Goal: Find specific page/section: Find specific page/section

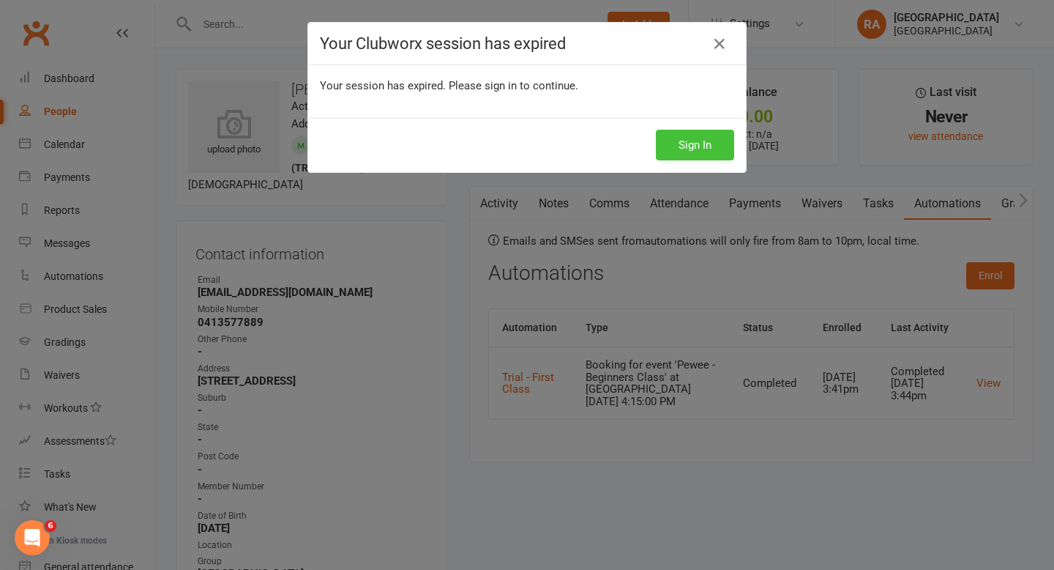
click at [708, 152] on button "Sign In" at bounding box center [695, 145] width 78 height 31
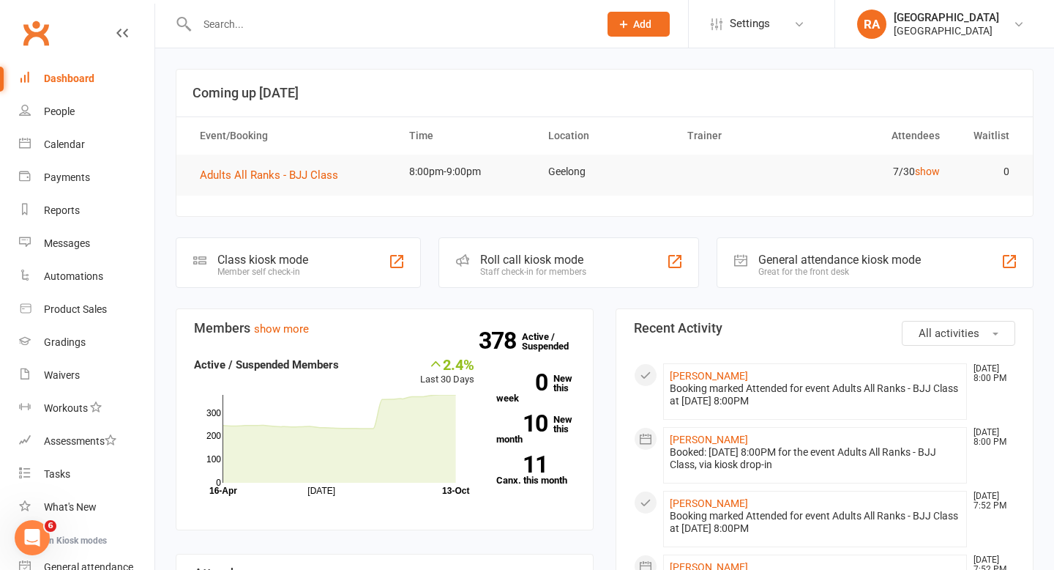
click at [239, 25] on input "text" at bounding box center [391, 24] width 396 height 21
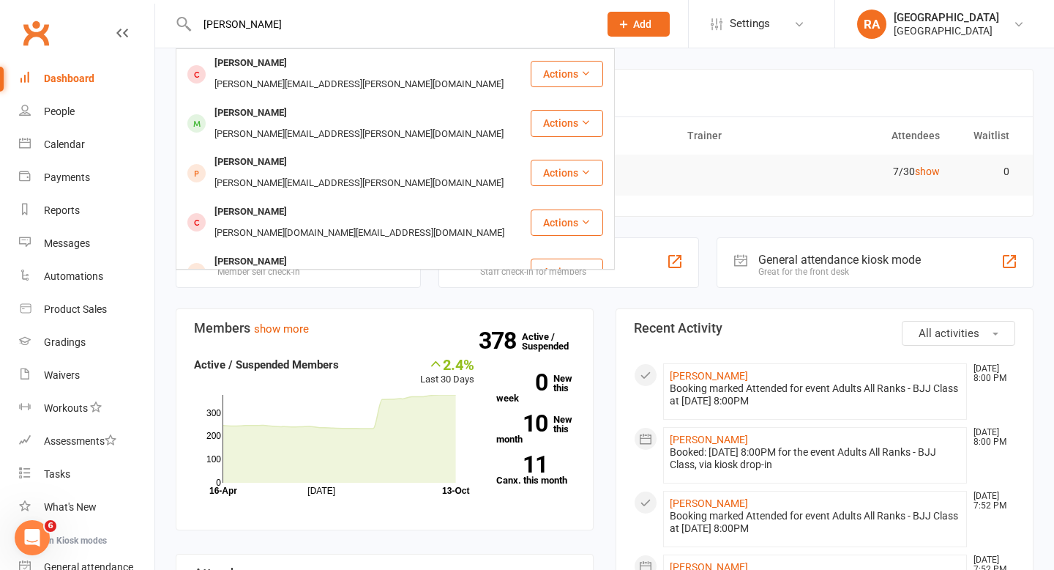
type input "[PERSON_NAME]"
click at [312, 302] on div "[EMAIL_ADDRESS][DOMAIN_NAME]" at bounding box center [369, 312] width 157 height 21
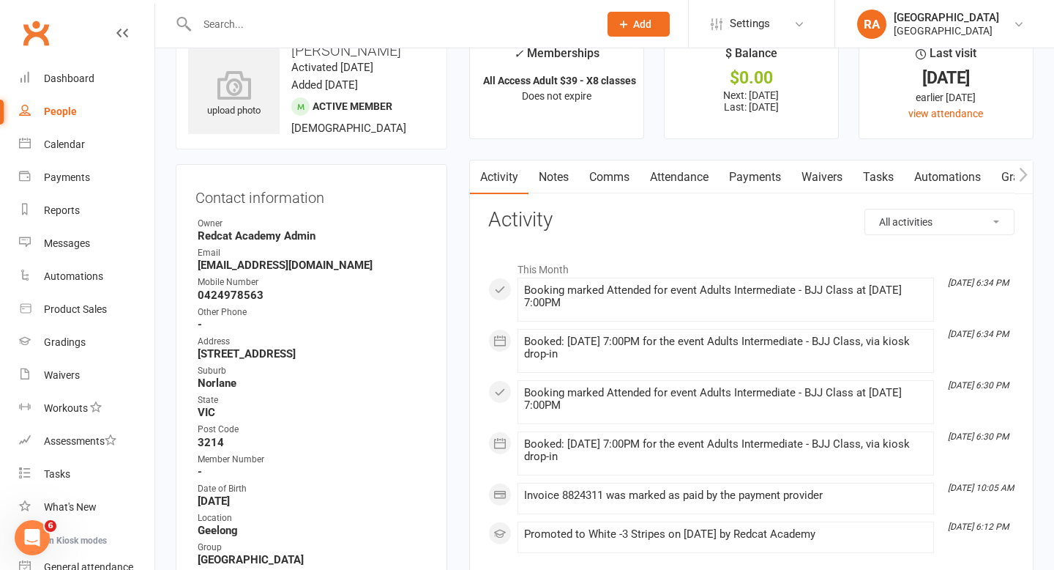
scroll to position [47, 0]
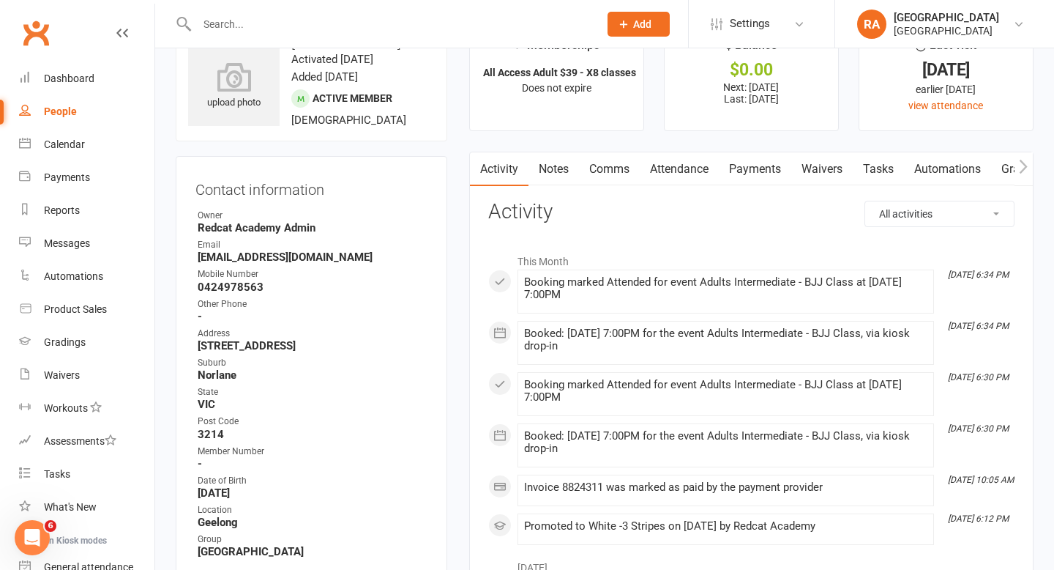
click at [758, 171] on link "Payments" at bounding box center [755, 169] width 72 height 34
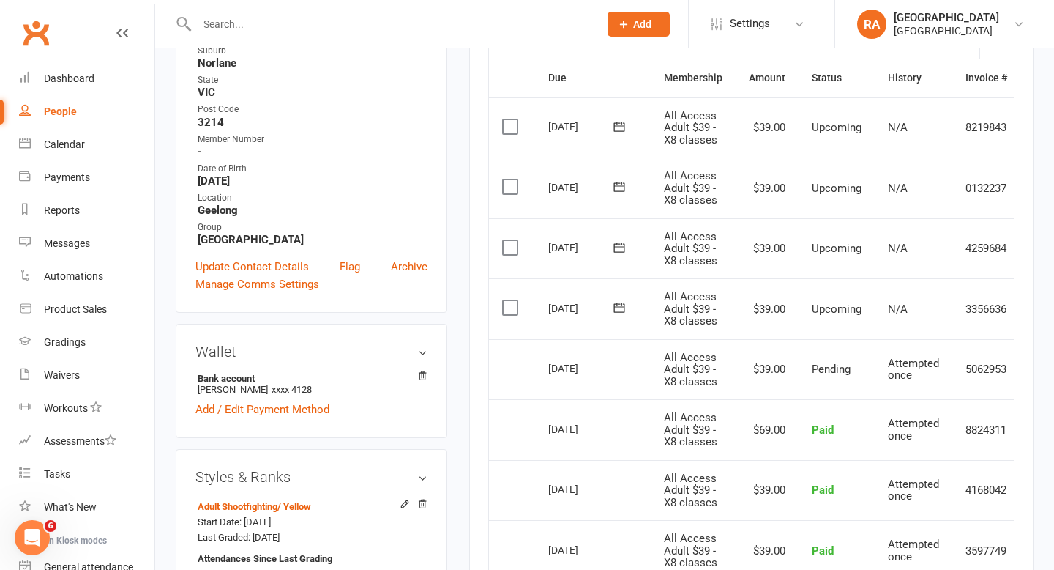
scroll to position [364, 0]
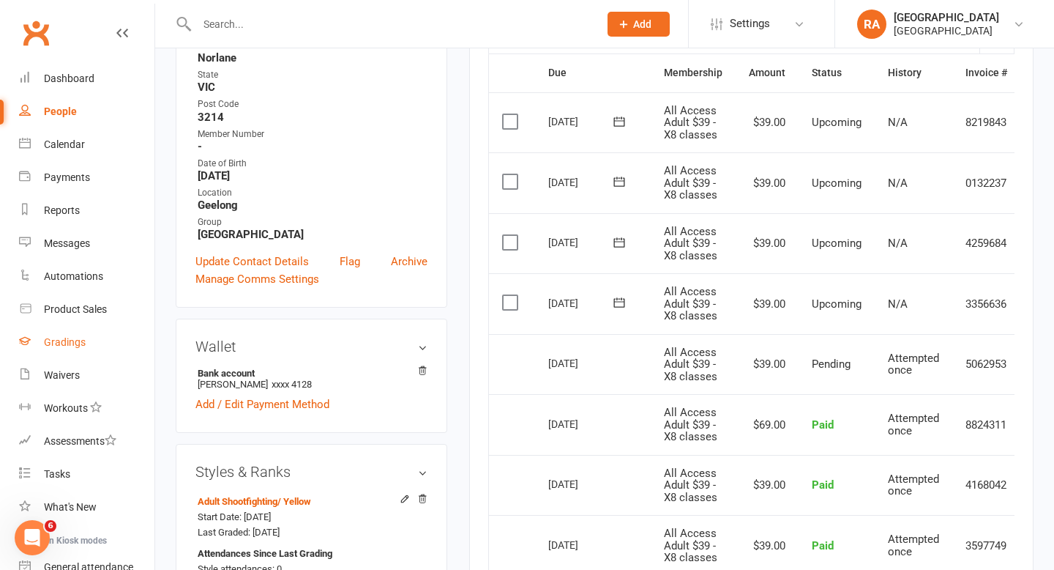
click at [70, 328] on link "Gradings" at bounding box center [86, 342] width 135 height 33
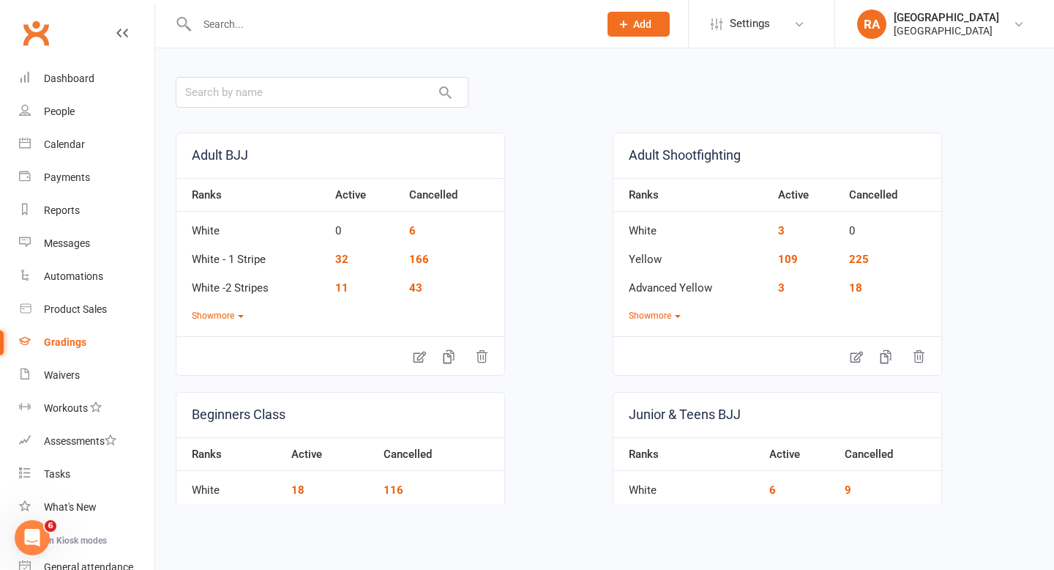
scroll to position [55, 0]
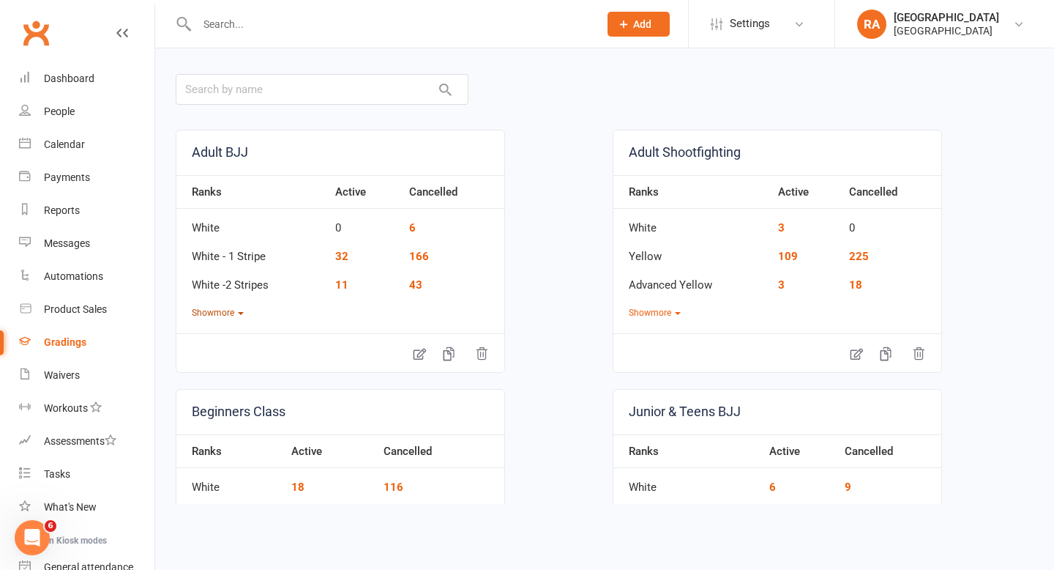
click at [220, 310] on button "Show more" at bounding box center [218, 313] width 52 height 14
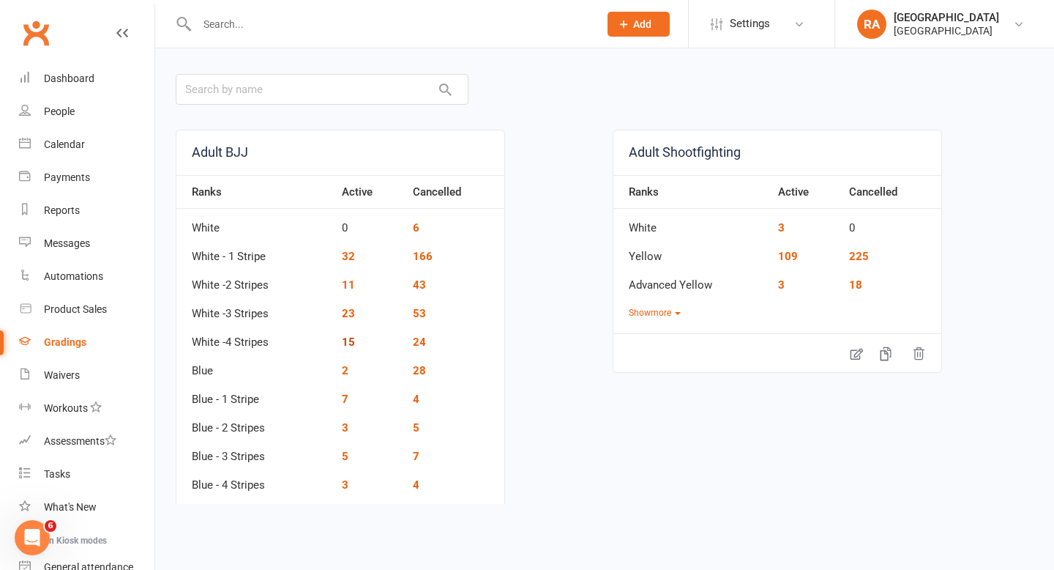
click at [347, 343] on link "15" at bounding box center [348, 341] width 13 height 13
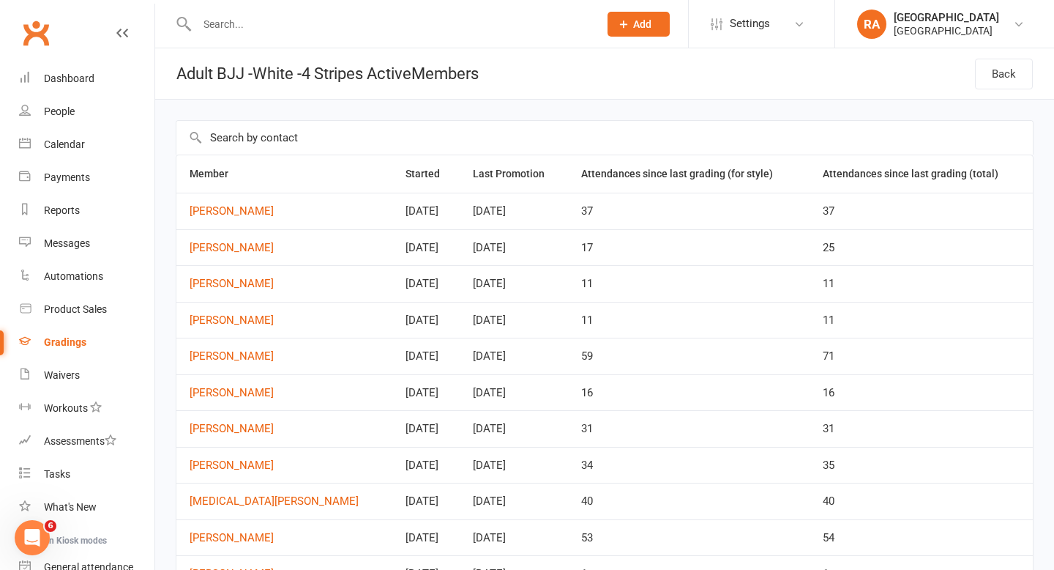
click at [290, 128] on input "text" at bounding box center [604, 138] width 857 height 34
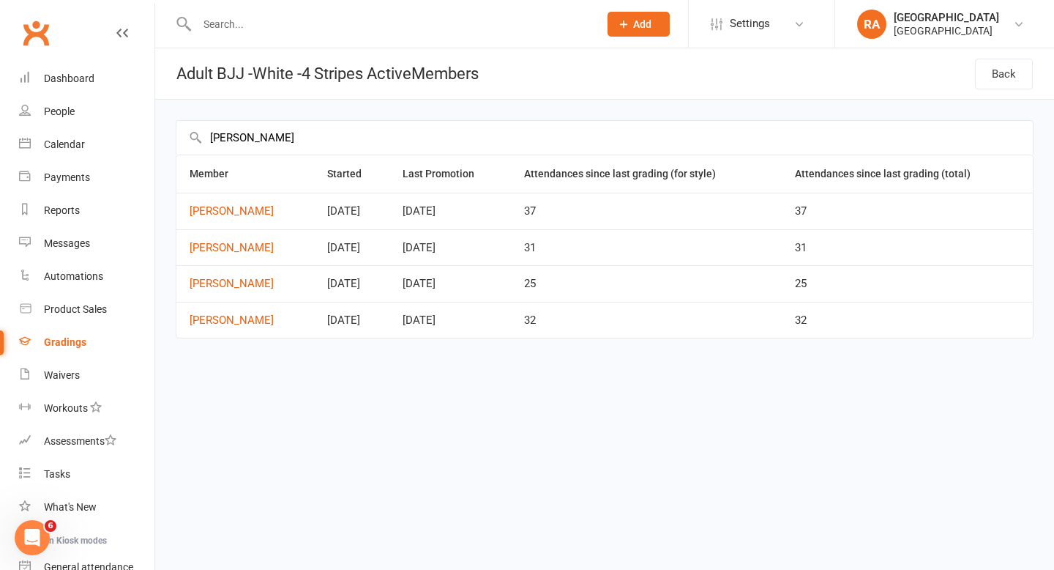
type input "james"
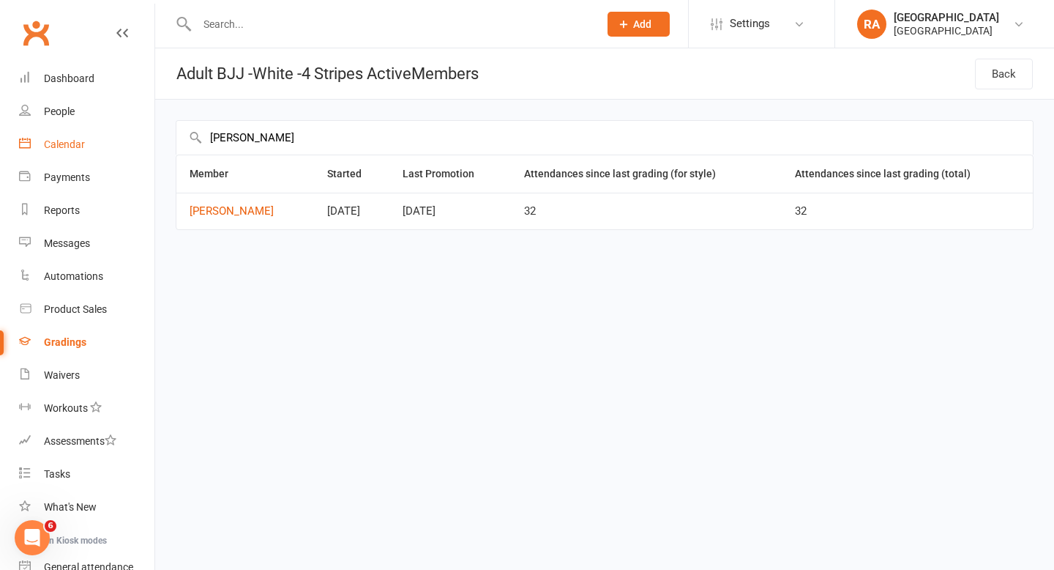
drag, startPoint x: 247, startPoint y: 136, endPoint x: 151, endPoint y: 136, distance: 95.9
click at [151, 136] on ui-view "Prospect Member Non-attending contact Class / event Appointment Grading event T…" at bounding box center [527, 137] width 1054 height 267
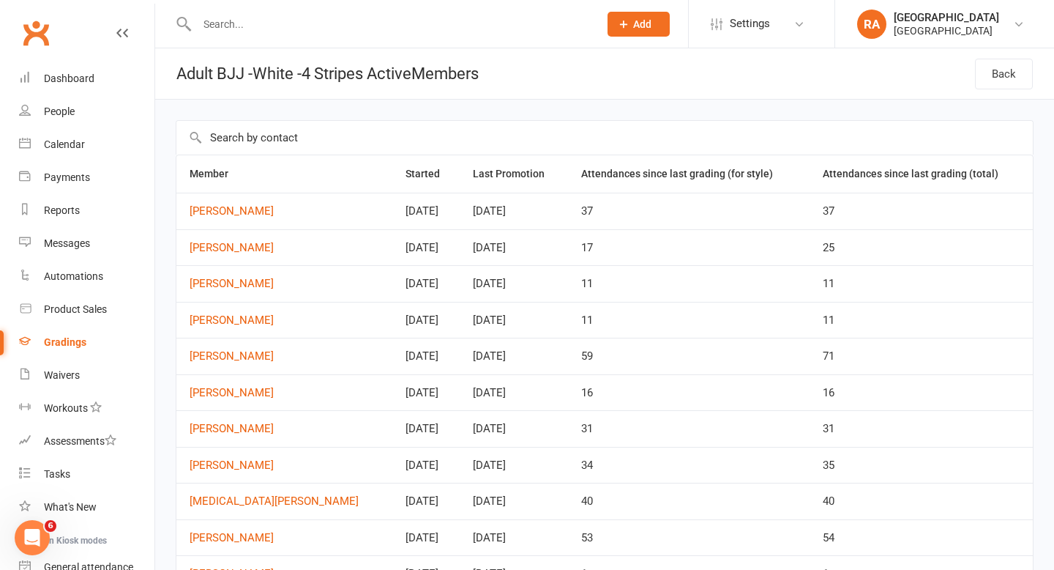
click at [246, 138] on input "text" at bounding box center [604, 138] width 857 height 34
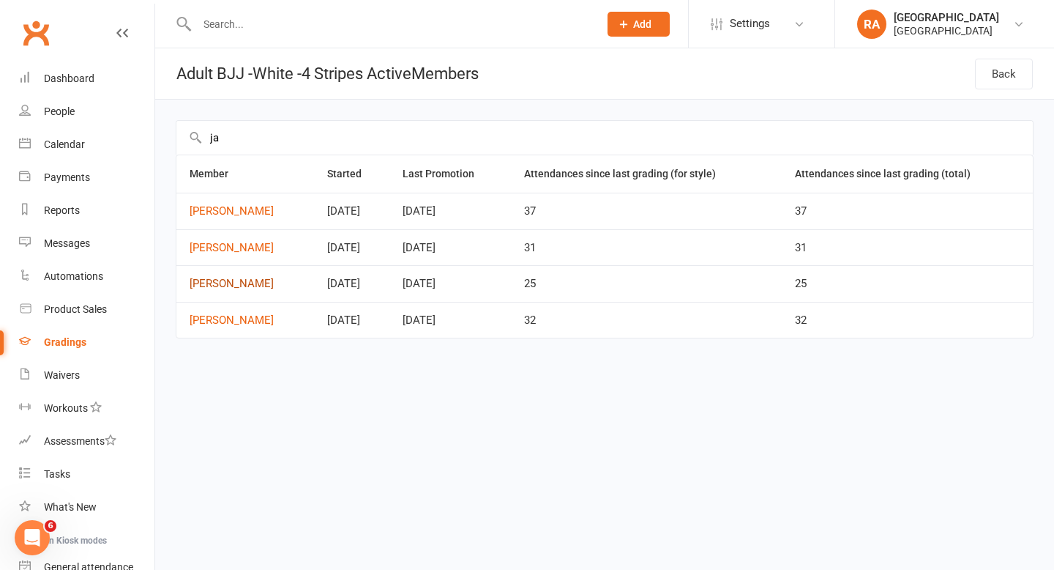
type input "ja"
